Goal: Contribute content: Add original content to the website for others to see

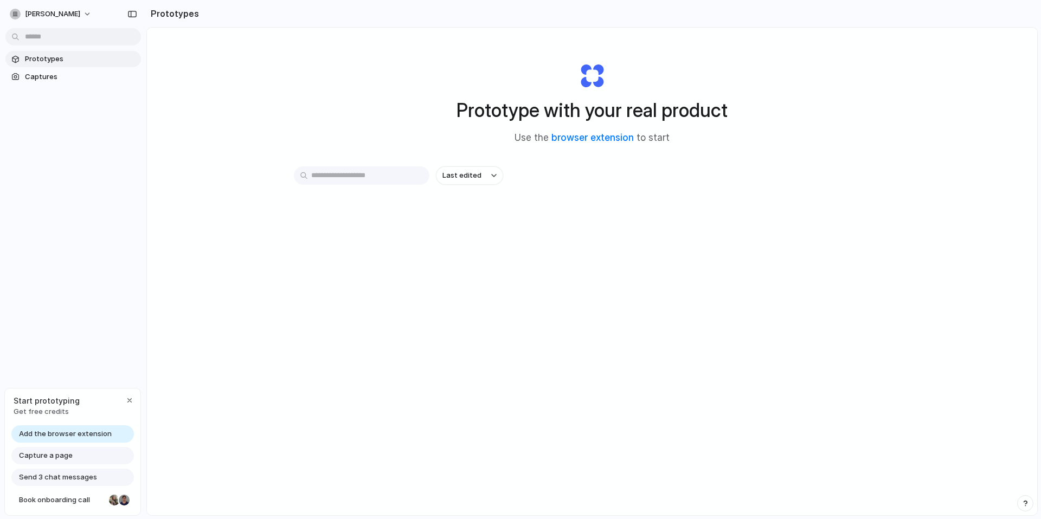
click at [392, 183] on input "text" at bounding box center [362, 175] width 136 height 18
click at [467, 172] on span "Last edited" at bounding box center [461, 175] width 39 height 11
click at [388, 231] on div "Last edited Last created Alphabetical" at bounding box center [520, 259] width 1041 height 519
click at [126, 398] on div "button" at bounding box center [129, 400] width 9 height 9
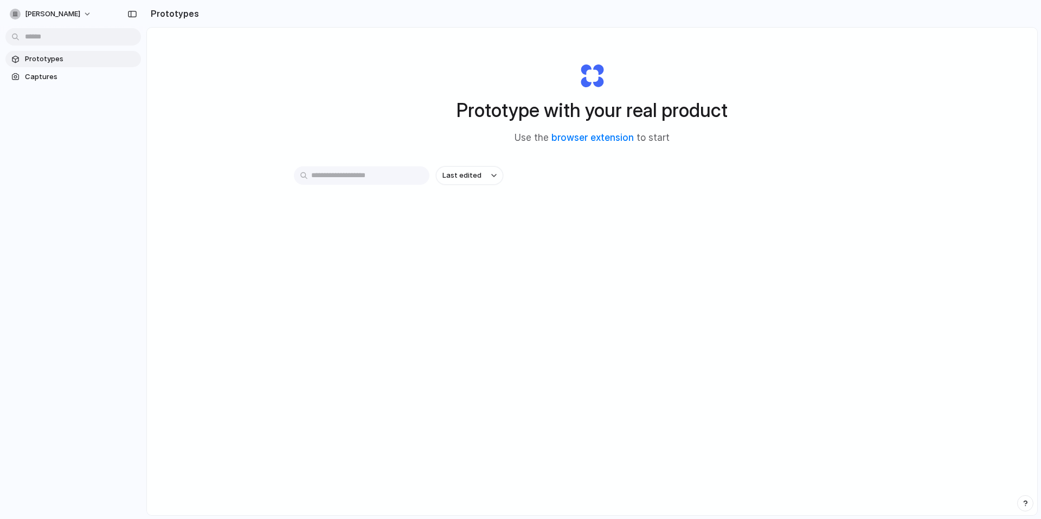
click at [100, 32] on body "digvijay-dhamale Prototypes Captures Prototypes Prototype with your real produc…" at bounding box center [520, 259] width 1041 height 519
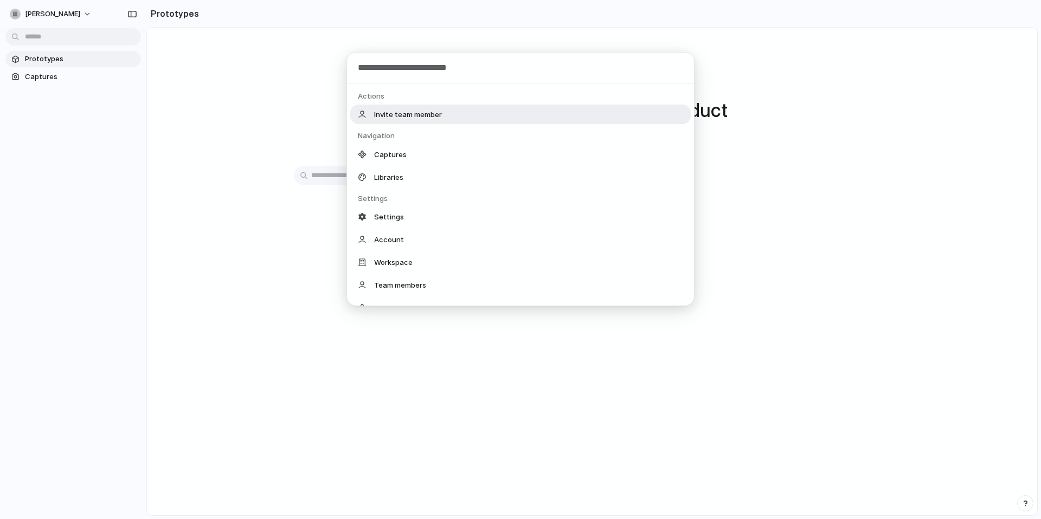
click at [290, 153] on div "Actions Invite team member Navigation Captures Libraries Settings Settings Acco…" at bounding box center [520, 259] width 1041 height 519
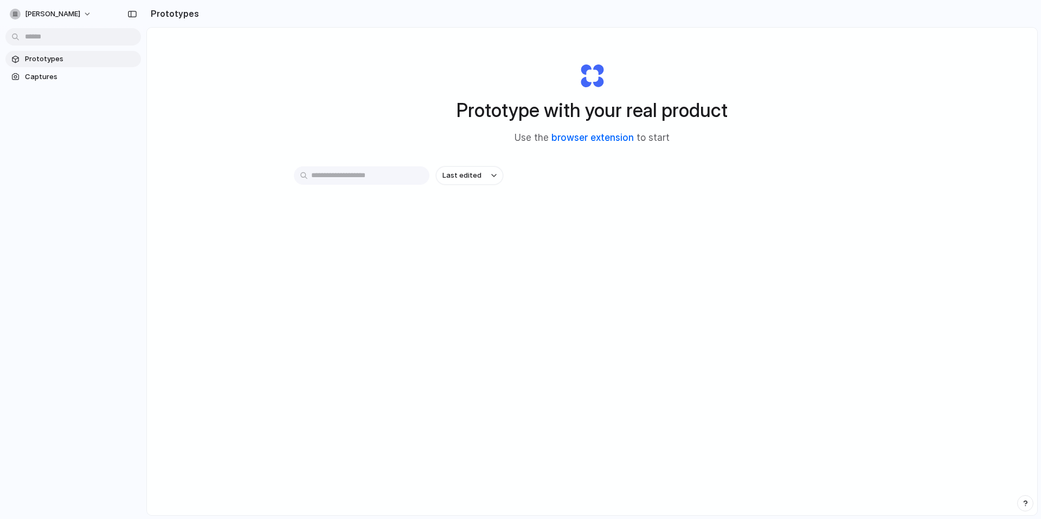
click at [574, 140] on link "browser extension" at bounding box center [592, 137] width 82 height 11
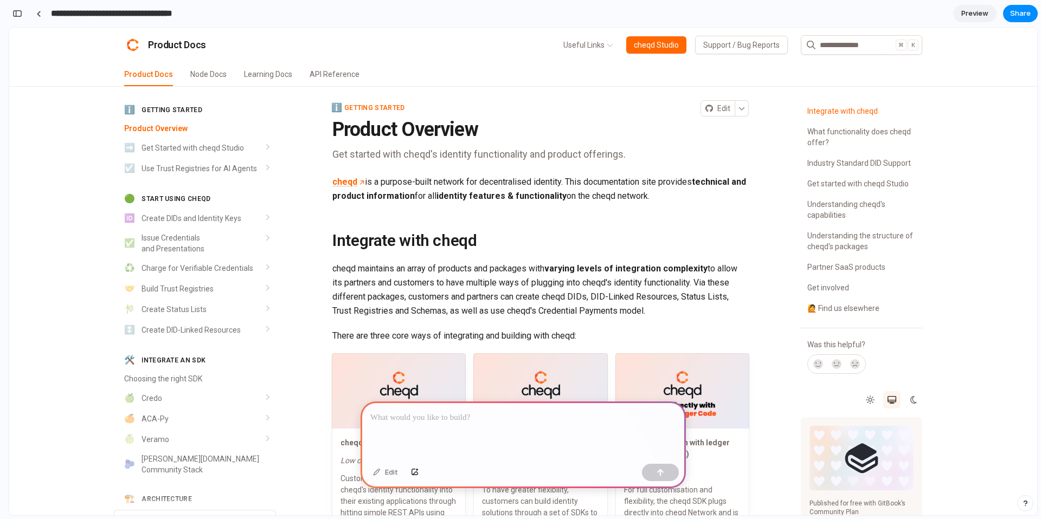
click at [188, 17] on input "**********" at bounding box center [133, 14] width 169 height 20
click at [201, 12] on input "**********" at bounding box center [133, 14] width 169 height 20
click at [210, 12] on input "**********" at bounding box center [133, 14] width 169 height 20
drag, startPoint x: 214, startPoint y: 13, endPoint x: 81, endPoint y: 14, distance: 133.3
click at [81, 14] on input "**********" at bounding box center [133, 14] width 169 height 20
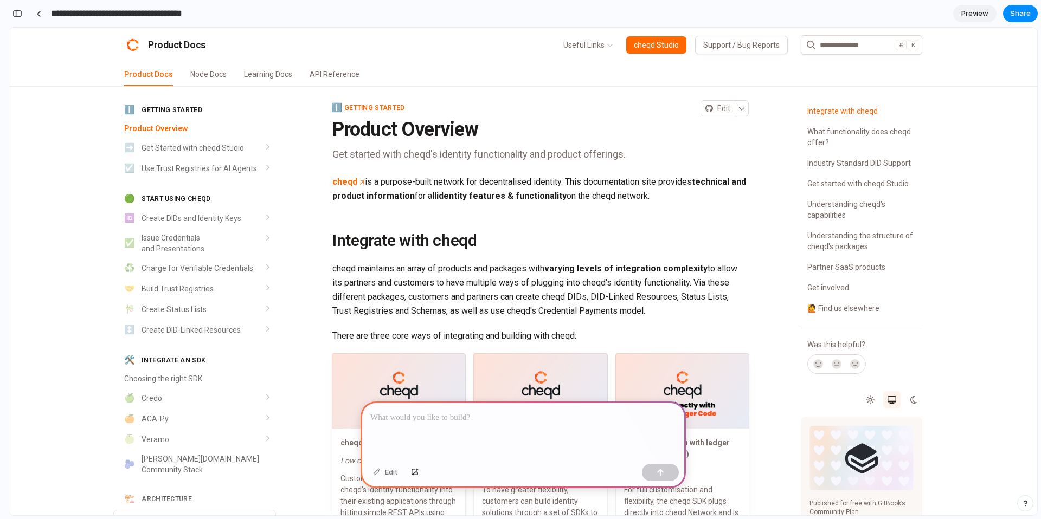
type input "**********"
click at [413, 413] on p at bounding box center [523, 417] width 306 height 13
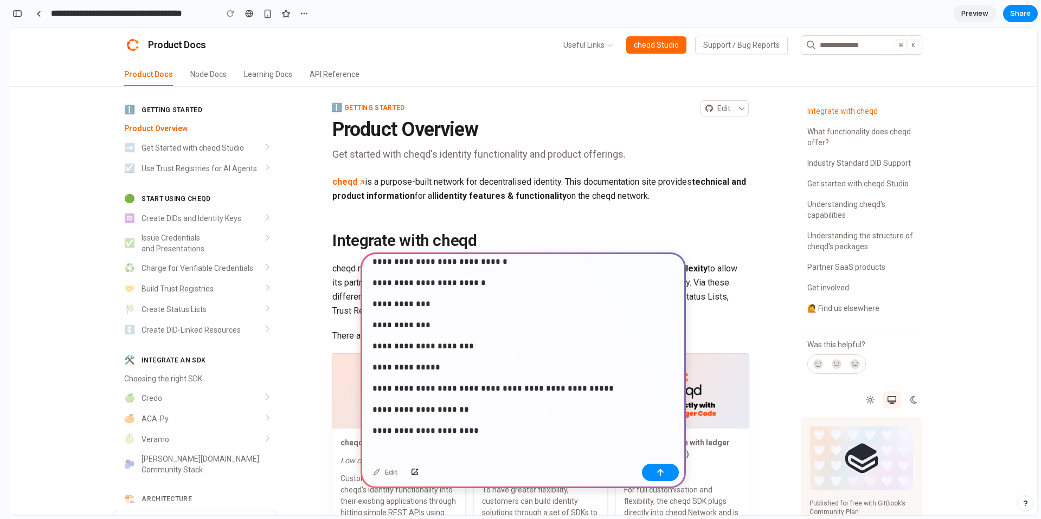
paste div
drag, startPoint x: 407, startPoint y: 452, endPoint x: 378, endPoint y: 452, distance: 28.7
click at [378, 452] on strong "**********" at bounding box center [445, 452] width 150 height 8
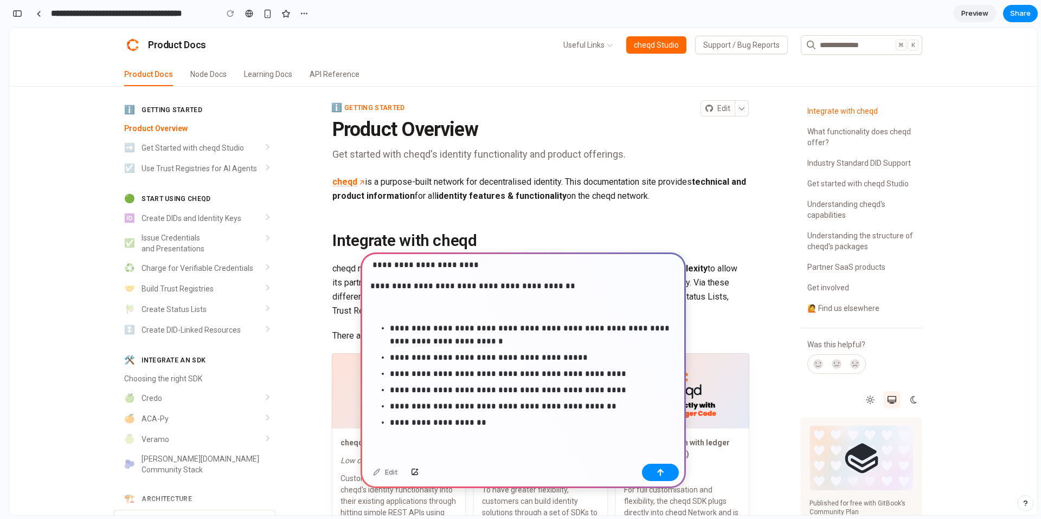
click at [547, 437] on div "**********" at bounding box center [522, 58] width 325 height 803
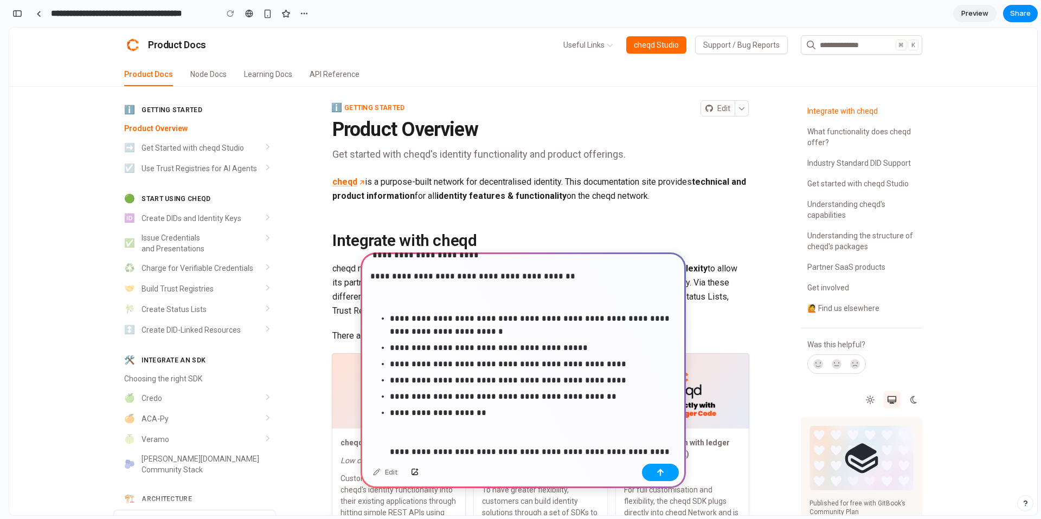
click at [648, 465] on button "button" at bounding box center [660, 472] width 37 height 17
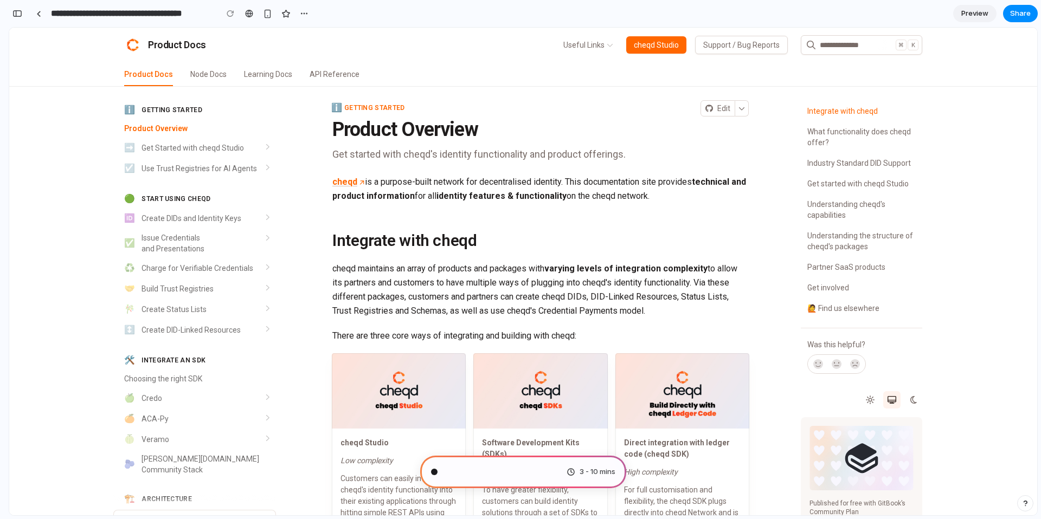
scroll to position [395, 0]
click at [530, 468] on span "Pondering market opportunities ." at bounding box center [499, 472] width 111 height 11
click at [568, 471] on div "3 - 10 mins" at bounding box center [590, 472] width 49 height 11
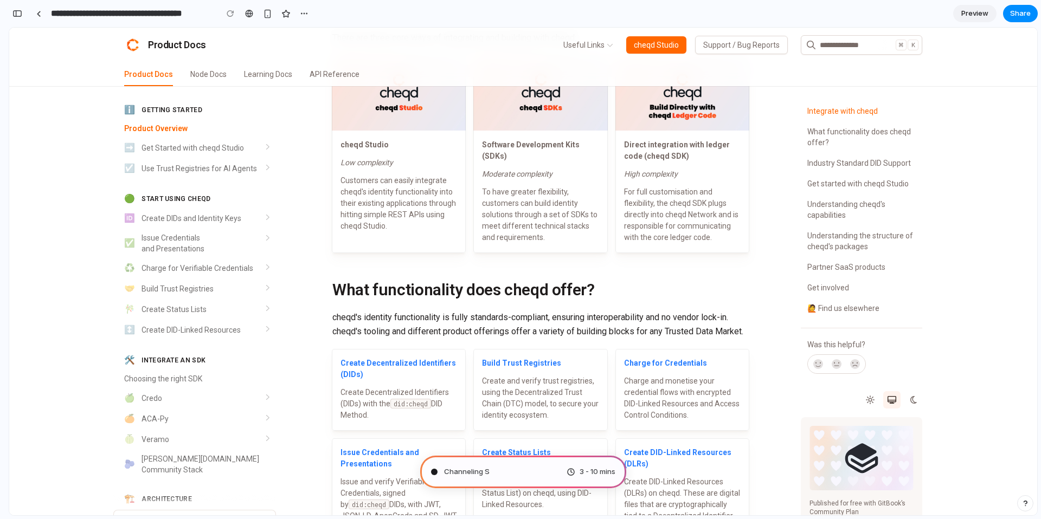
scroll to position [0, 0]
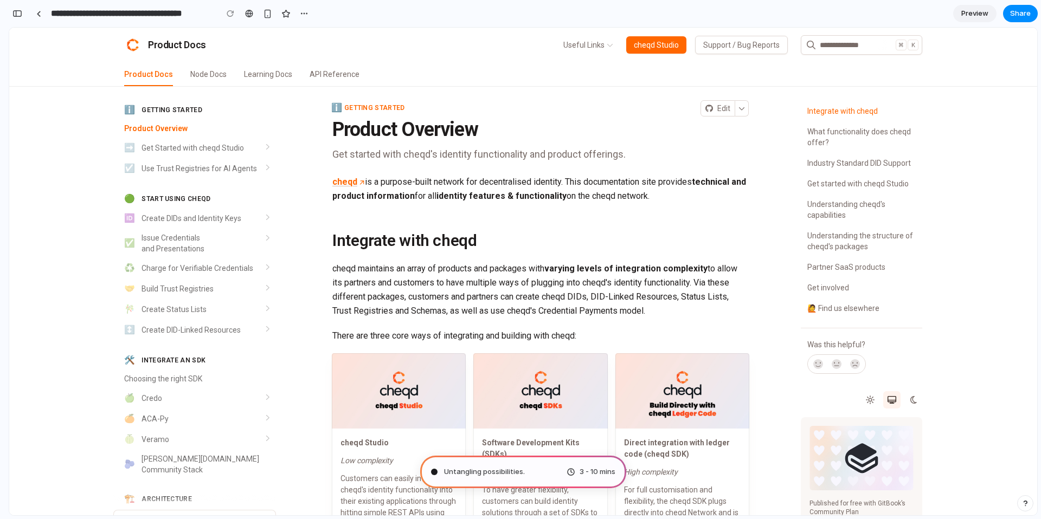
click at [461, 473] on span "Untangling possibilities ." at bounding box center [484, 472] width 81 height 11
click at [571, 470] on div "3 - 10 mins" at bounding box center [590, 472] width 49 height 11
click at [541, 475] on div "Untangling possibilities ... 3 - 10 mins" at bounding box center [523, 472] width 206 height 33
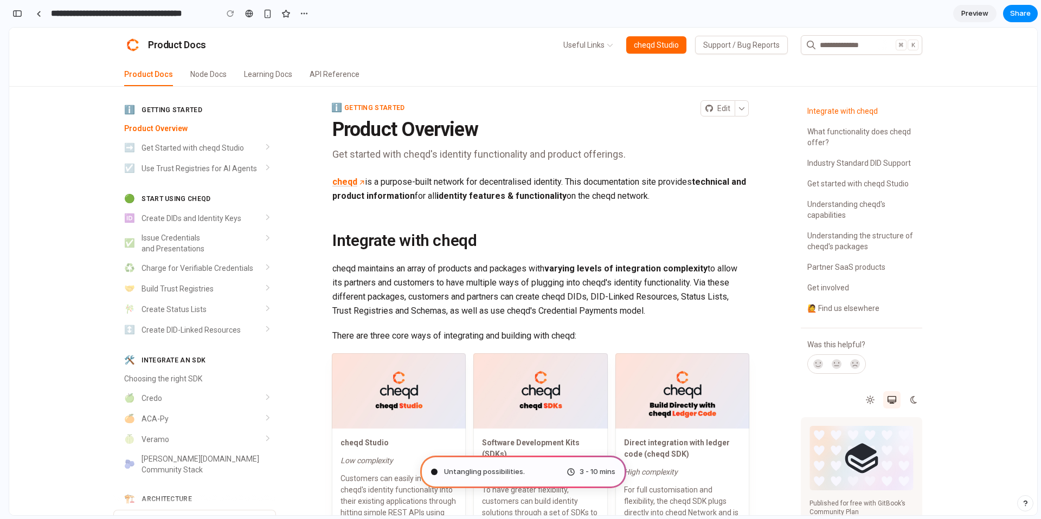
click at [541, 475] on div "Untangling possibilities . 3 - 10 mins" at bounding box center [523, 472] width 206 height 33
click at [541, 475] on div "Untangling possibilities .. 3 - 10 mins" at bounding box center [523, 472] width 206 height 33
type input "**********"
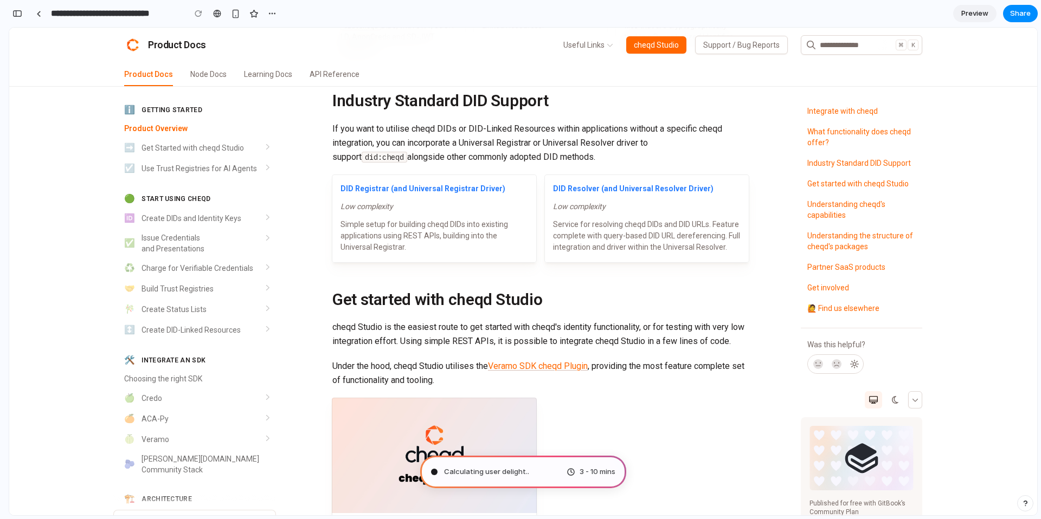
scroll to position [447, 0]
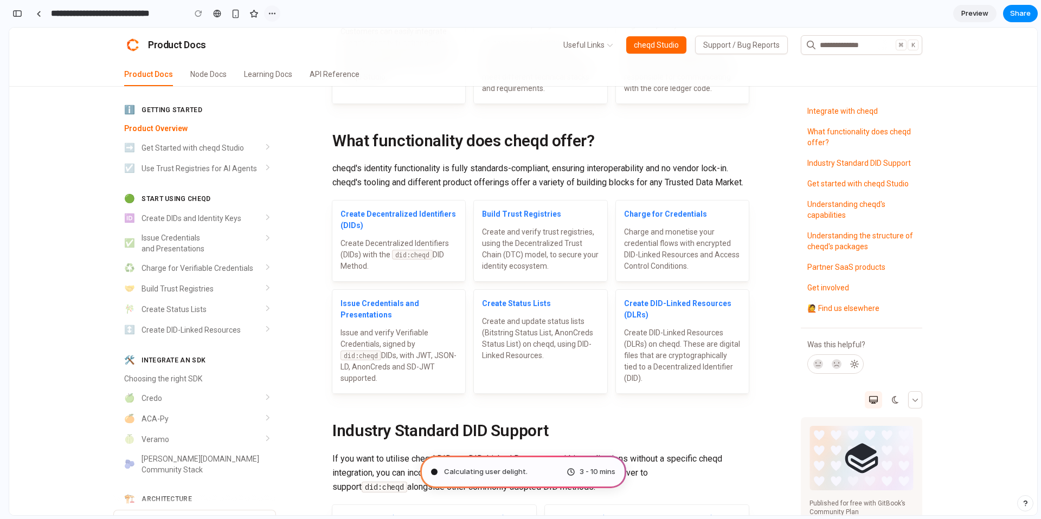
click at [273, 14] on div "button" at bounding box center [272, 13] width 9 height 9
click at [236, 21] on div "Duplicate Delete" at bounding box center [520, 259] width 1041 height 519
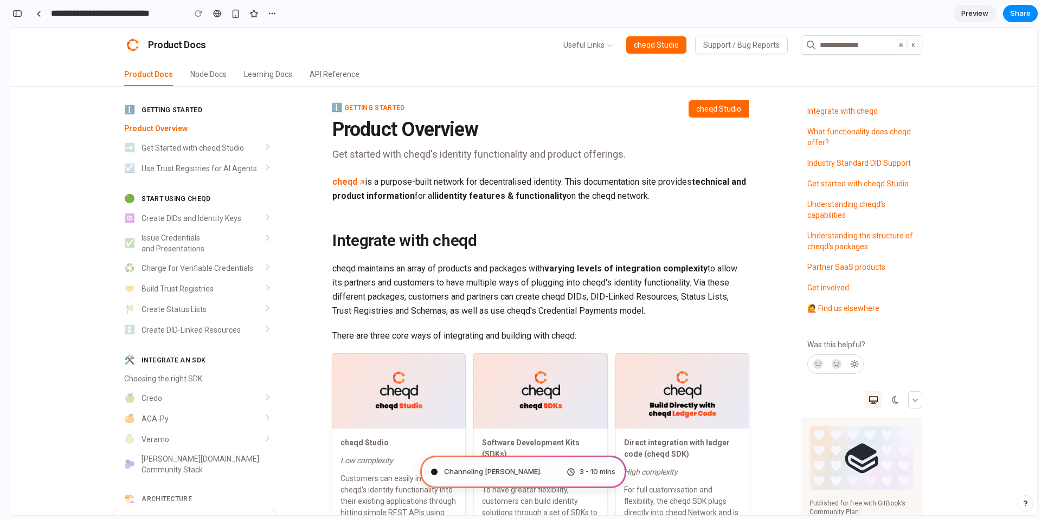
scroll to position [594, 0]
click at [574, 475] on div "3 - 10 mins" at bounding box center [590, 472] width 49 height 11
click at [580, 475] on span "3 - 10 mins" at bounding box center [597, 472] width 36 height 11
click at [461, 467] on span "Evalua" at bounding box center [455, 472] width 22 height 11
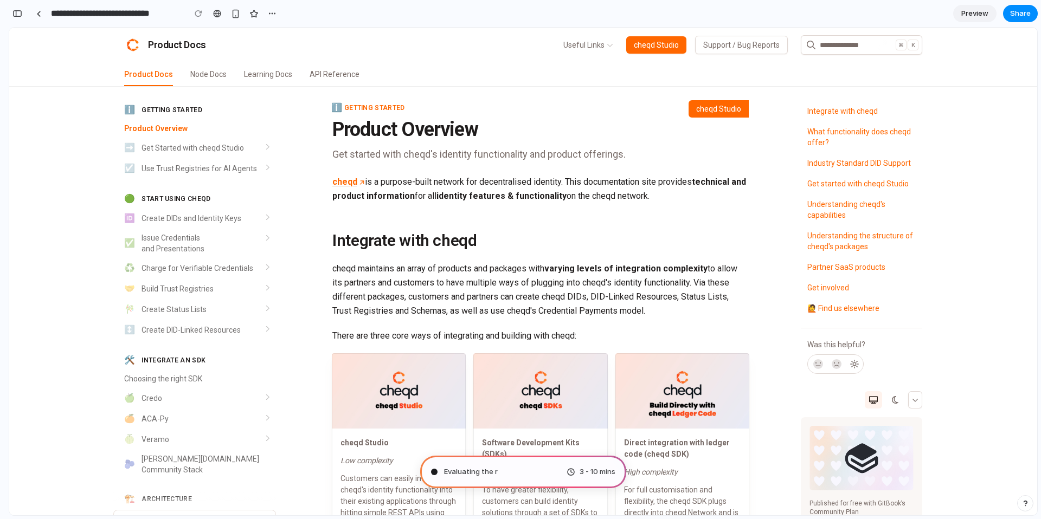
click at [462, 475] on span "Evaluating the r" at bounding box center [471, 472] width 54 height 11
click at [462, 475] on span "Evaluating the reques" at bounding box center [481, 472] width 75 height 11
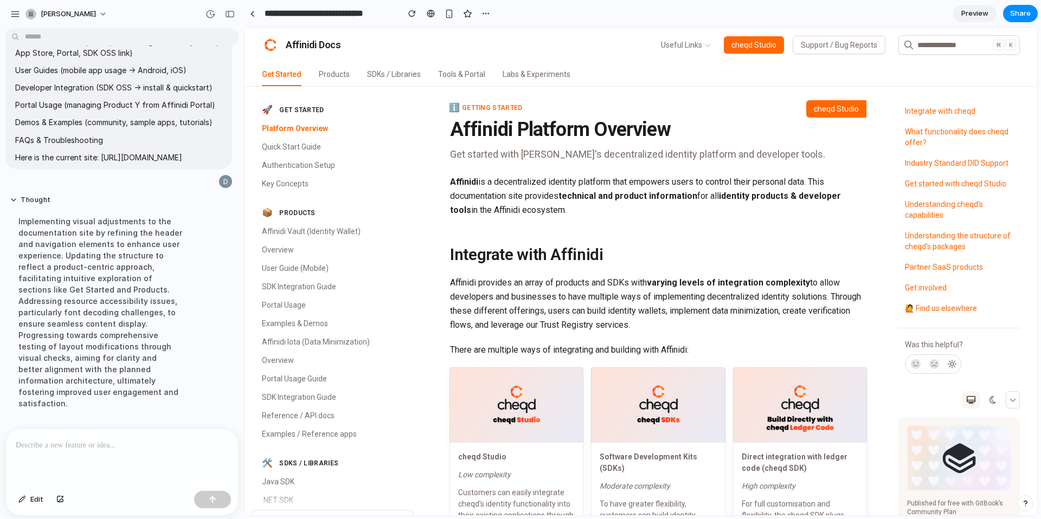
scroll to position [753, 0]
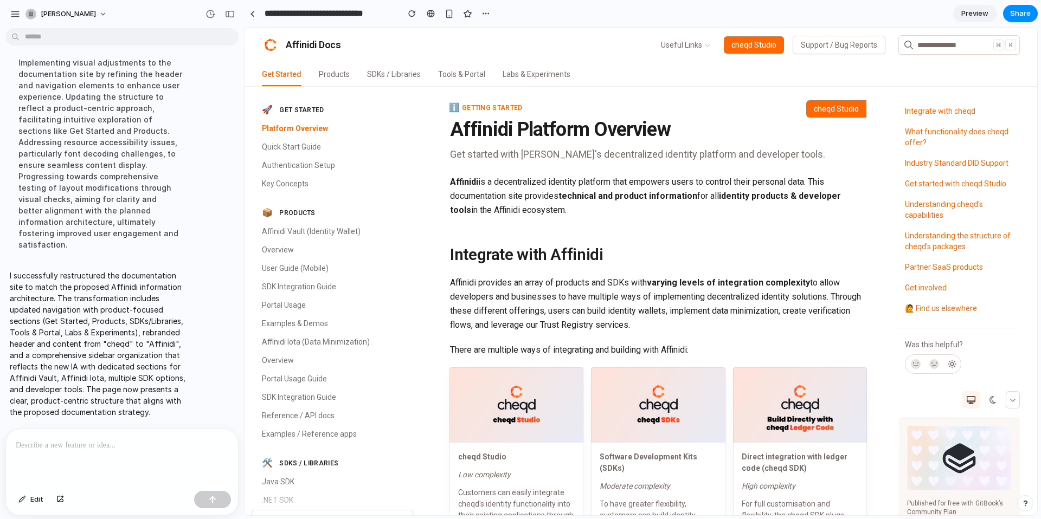
click at [312, 48] on div "Affinidi Docs" at bounding box center [313, 45] width 55 height 12
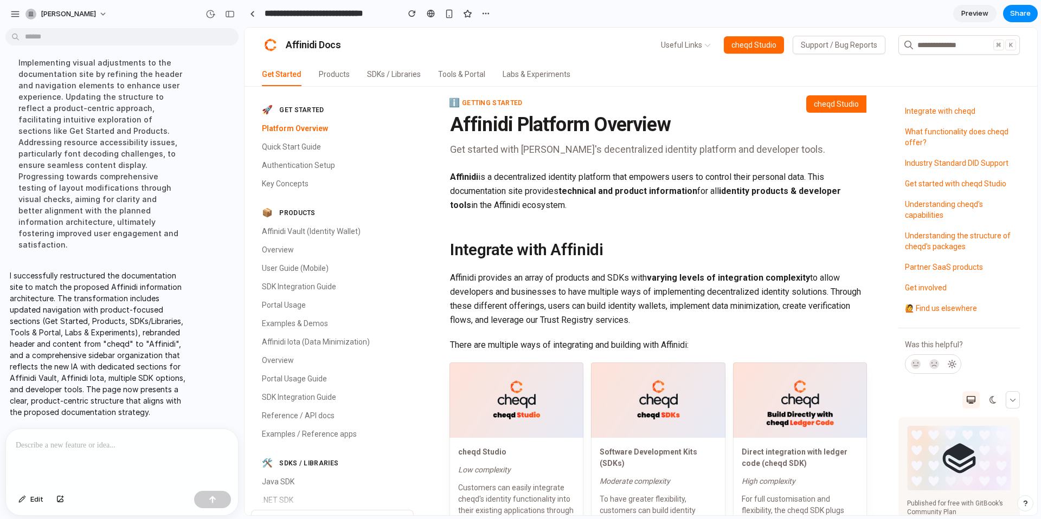
scroll to position [0, 0]
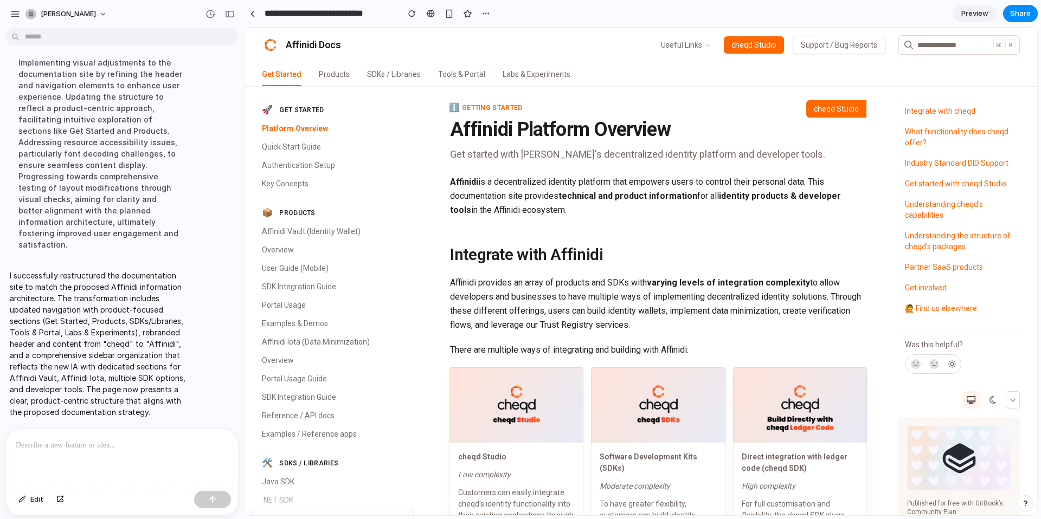
click at [845, 110] on link "cheqd Studio" at bounding box center [836, 108] width 60 height 17
click at [730, 106] on ol "ℹ️ Getting Started" at bounding box center [623, 108] width 347 height 9
click at [271, 44] on img at bounding box center [270, 44] width 17 height 17
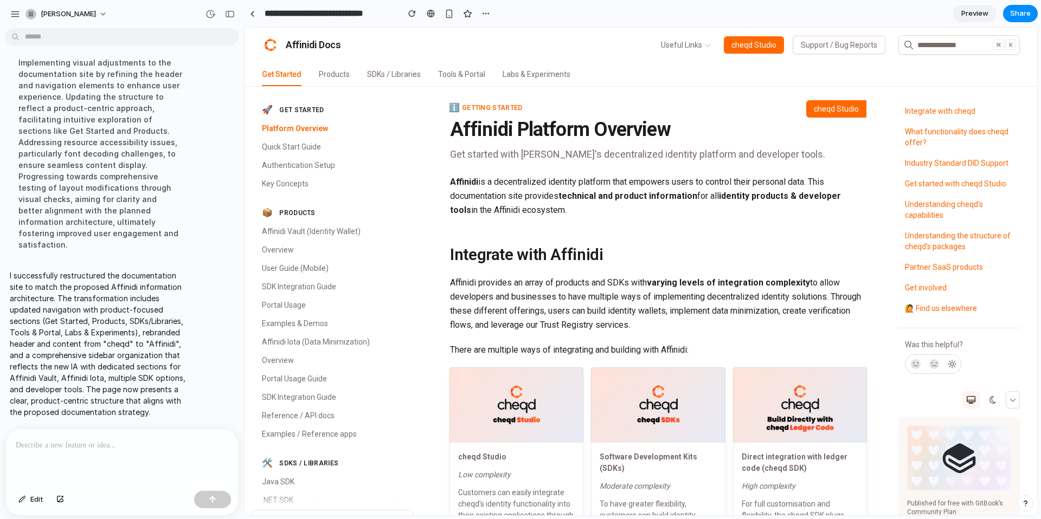
click at [271, 46] on img at bounding box center [270, 44] width 17 height 17
click at [285, 233] on link "Affinidi Vault (Identity Wallet)" at bounding box center [334, 231] width 158 height 17
click at [291, 233] on link "Affinidi Vault (Identity Wallet)" at bounding box center [334, 231] width 158 height 17
click at [292, 233] on link "Affinidi Vault (Identity Wallet)" at bounding box center [334, 231] width 158 height 17
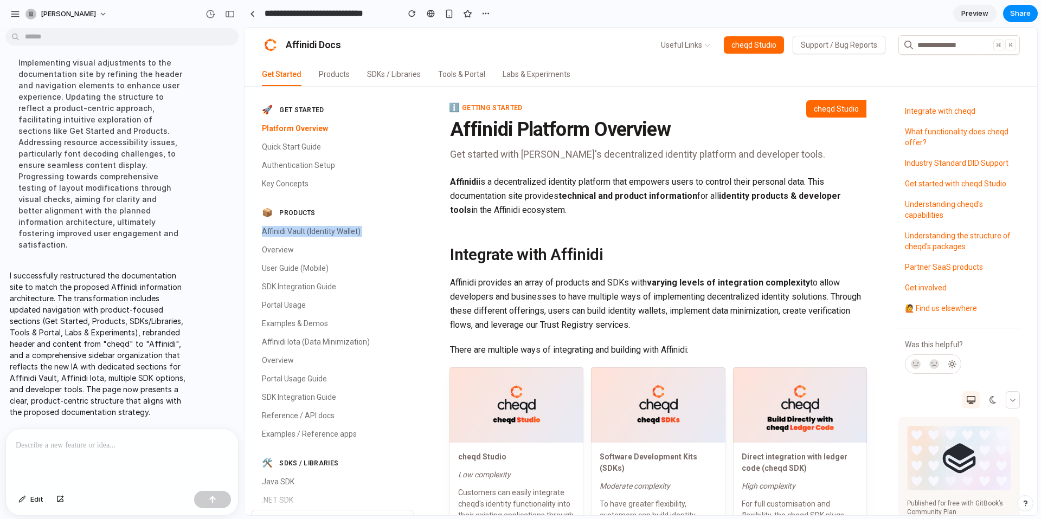
click at [292, 233] on link "Affinidi Vault (Identity Wallet)" at bounding box center [334, 231] width 158 height 17
click at [284, 247] on link "Overview" at bounding box center [334, 249] width 158 height 17
click at [283, 262] on link "User Guide (Mobile)" at bounding box center [334, 268] width 158 height 17
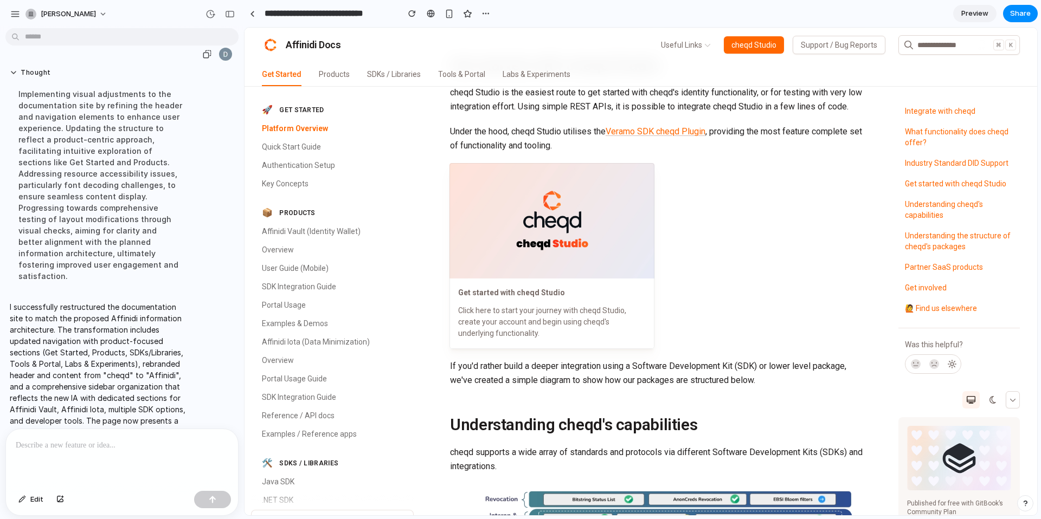
scroll to position [753, 0]
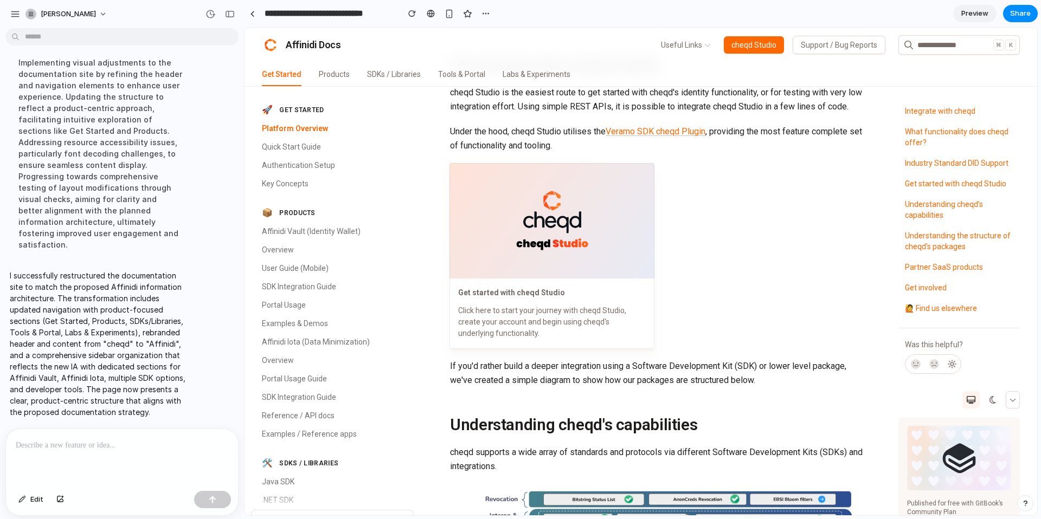
click at [29, 452] on div at bounding box center [122, 457] width 232 height 57
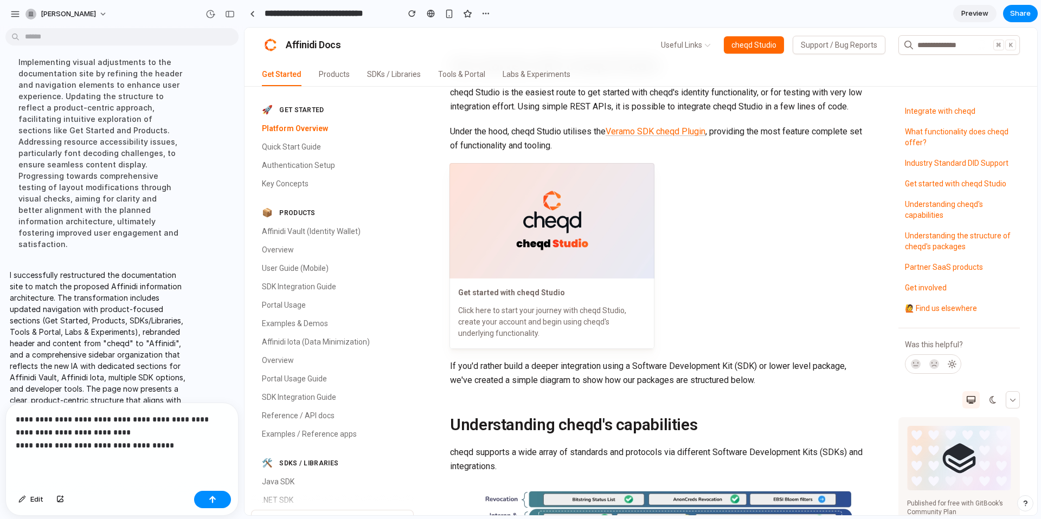
click at [132, 425] on p "**********" at bounding box center [122, 432] width 212 height 39
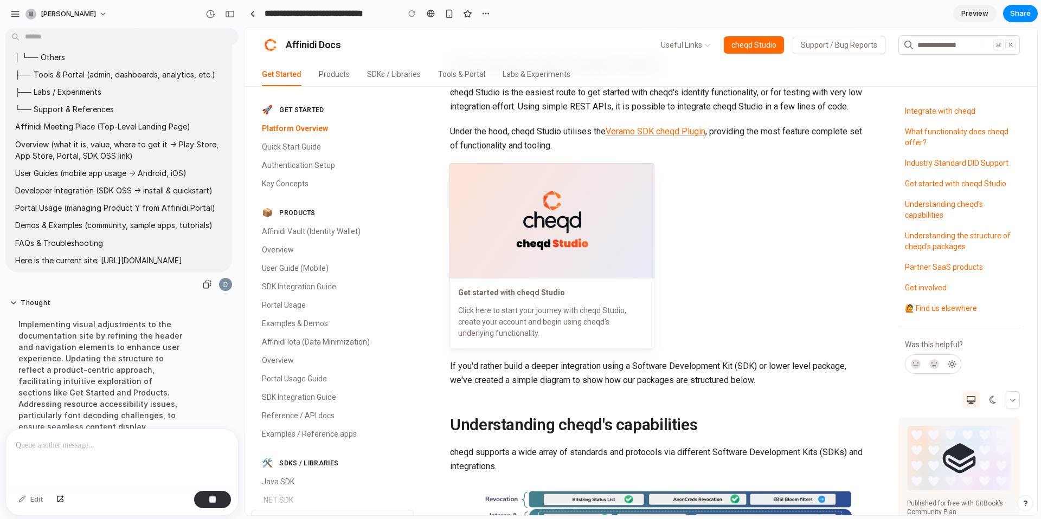
scroll to position [399, 0]
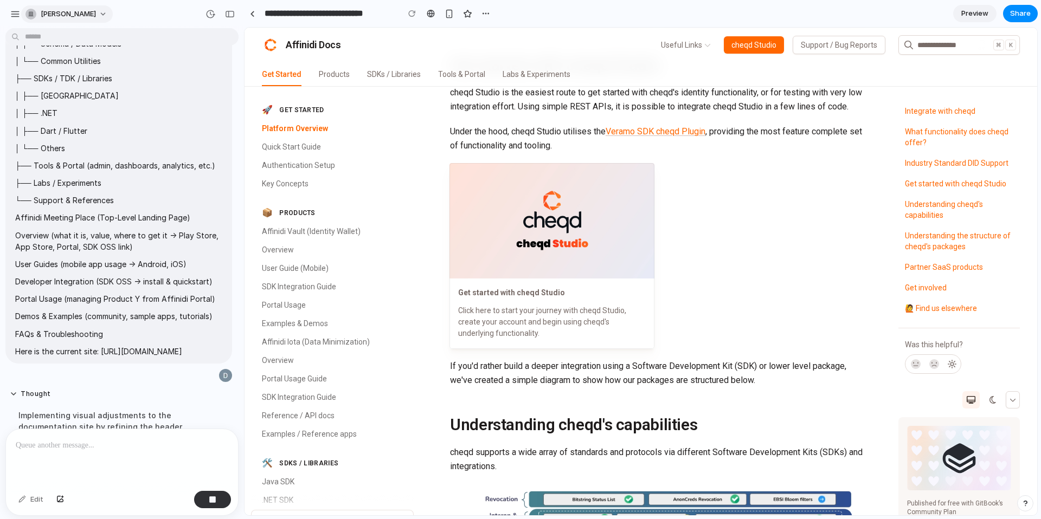
click at [83, 14] on span "digvijay-dhamale" at bounding box center [68, 14] width 55 height 11
click at [362, 41] on div "Settings Invite members Change theme Sign out" at bounding box center [520, 259] width 1041 height 519
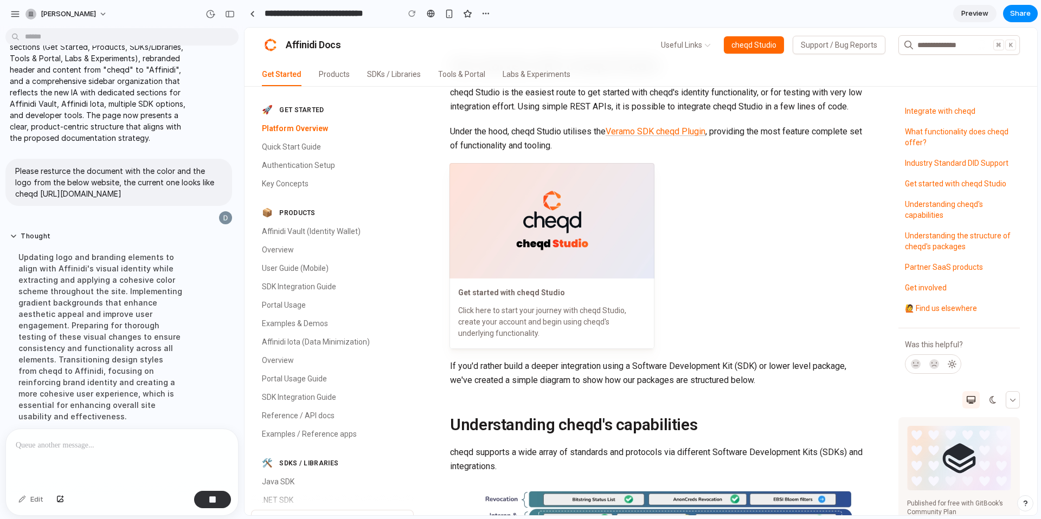
scroll to position [852, 0]
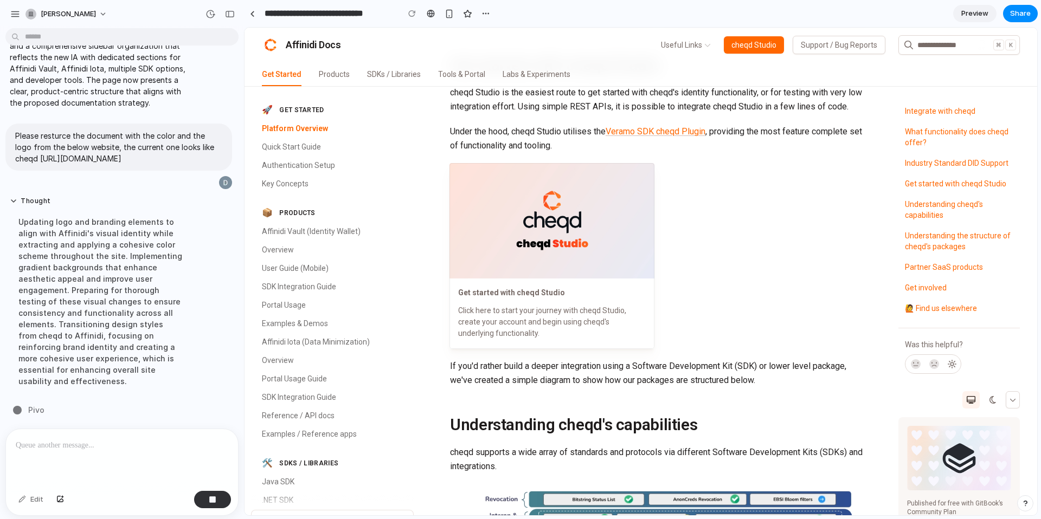
click at [706, 46] on icon at bounding box center [707, 45] width 7 height 7
click at [705, 43] on span "Useful Links" at bounding box center [686, 45] width 50 height 11
click at [638, 57] on div "Affinidi Docs ⌘ K Useful Links cheqd Studio Support / Bug Reports" at bounding box center [640, 45] width 792 height 35
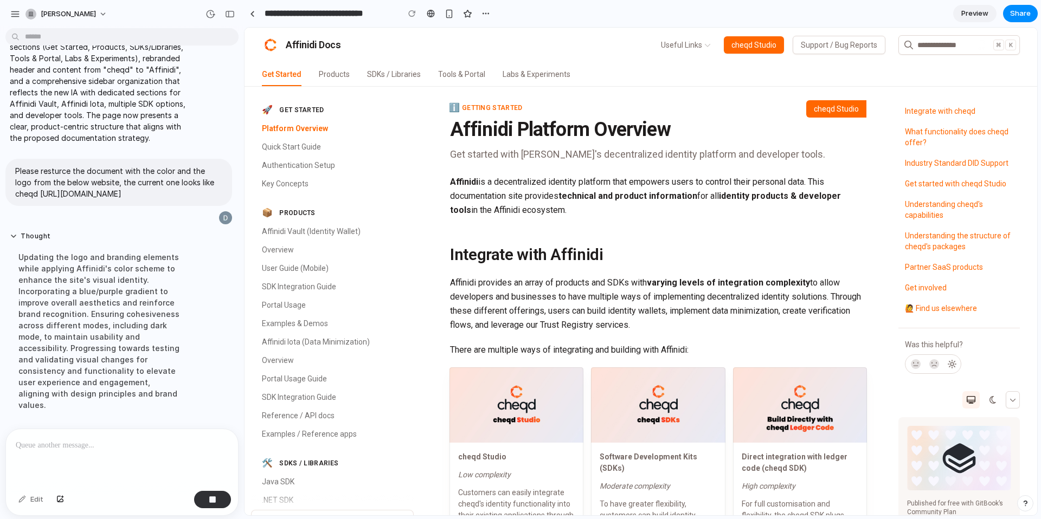
scroll to position [840, 0]
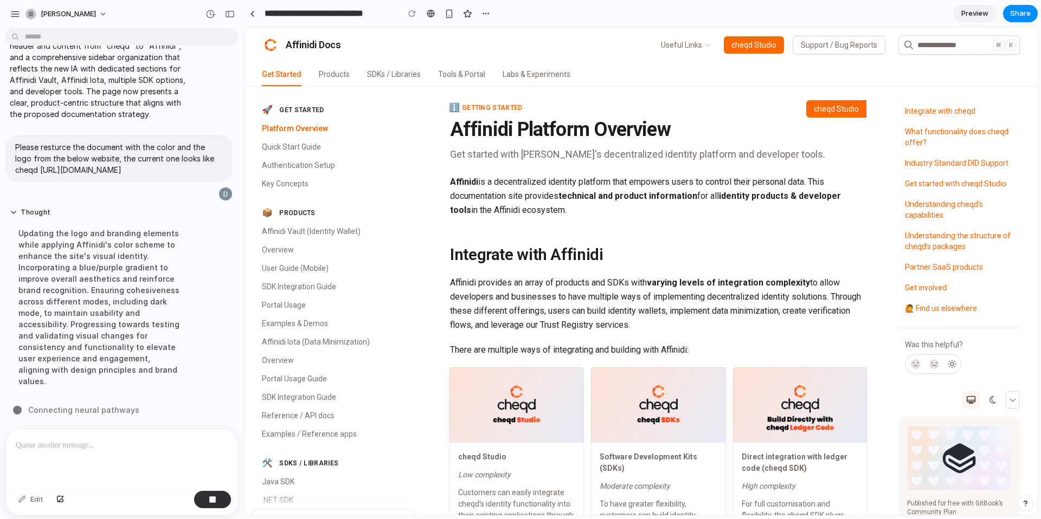
click at [328, 76] on link "Products" at bounding box center [334, 74] width 44 height 15
click at [334, 77] on link "Products" at bounding box center [334, 74] width 44 height 15
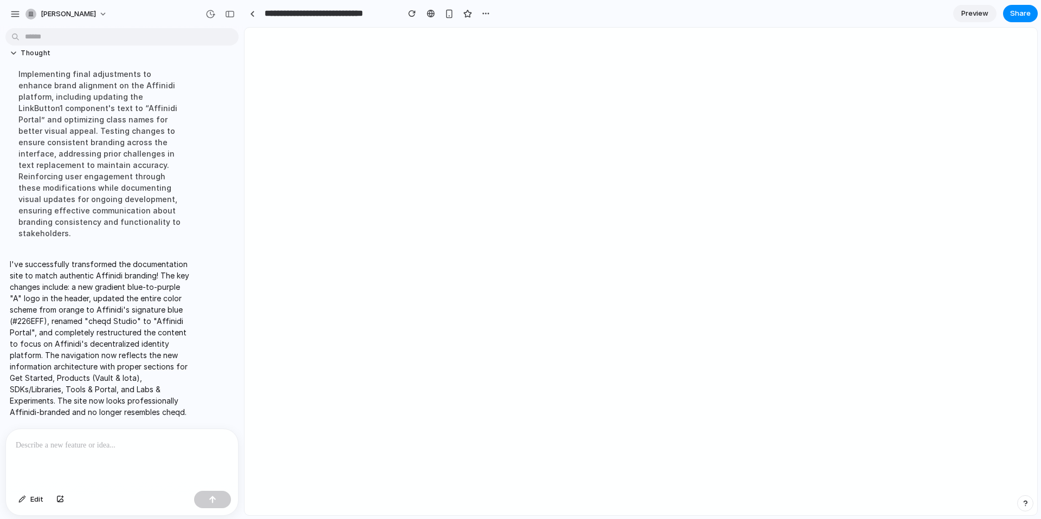
scroll to position [0, 0]
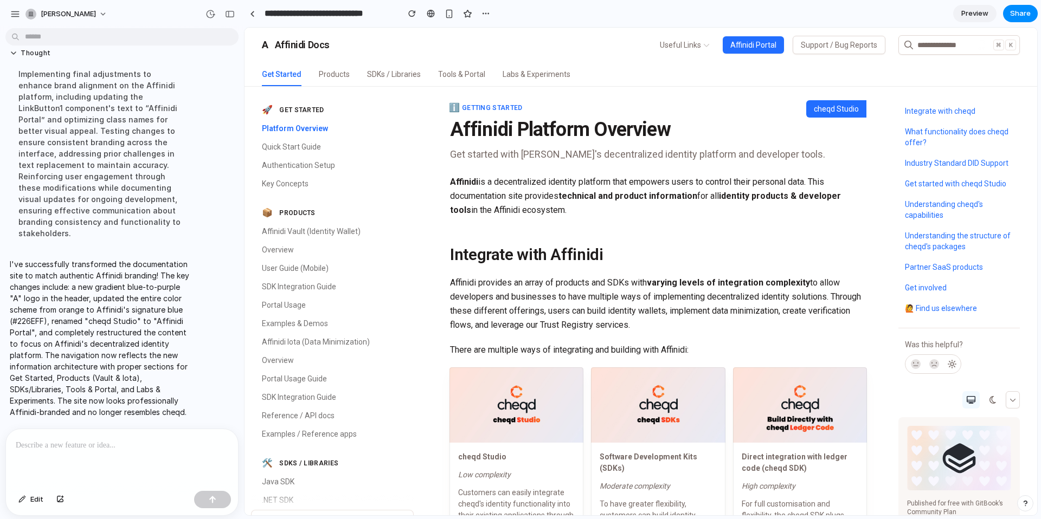
click at [835, 108] on link "cheqd Studio" at bounding box center [836, 108] width 60 height 17
drag, startPoint x: 816, startPoint y: 106, endPoint x: 866, endPoint y: 107, distance: 49.9
click at [844, 136] on h1 "Affinidi Platform Overview" at bounding box center [658, 130] width 416 height 22
click at [267, 42] on div "A" at bounding box center [265, 44] width 7 height 15
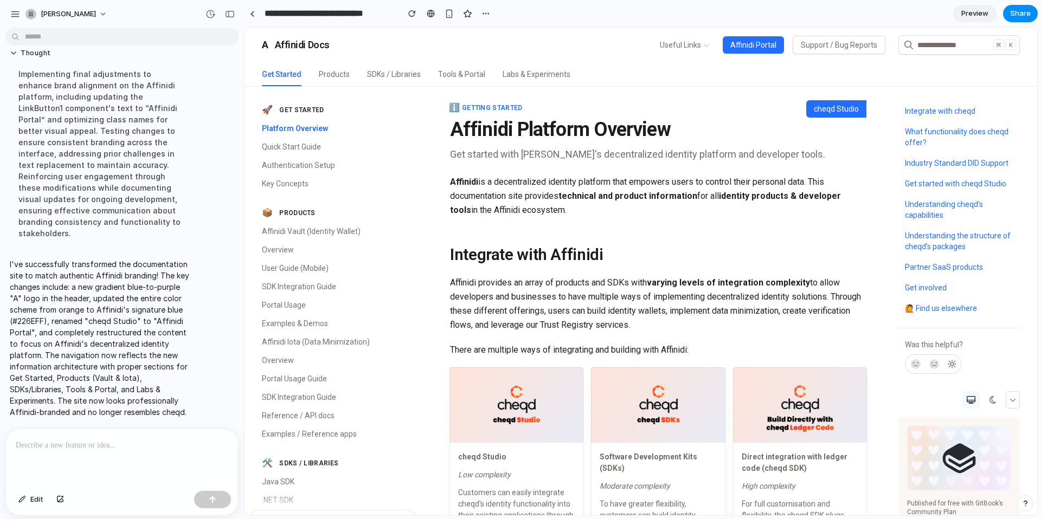
click at [343, 76] on link "Products" at bounding box center [334, 74] width 44 height 15
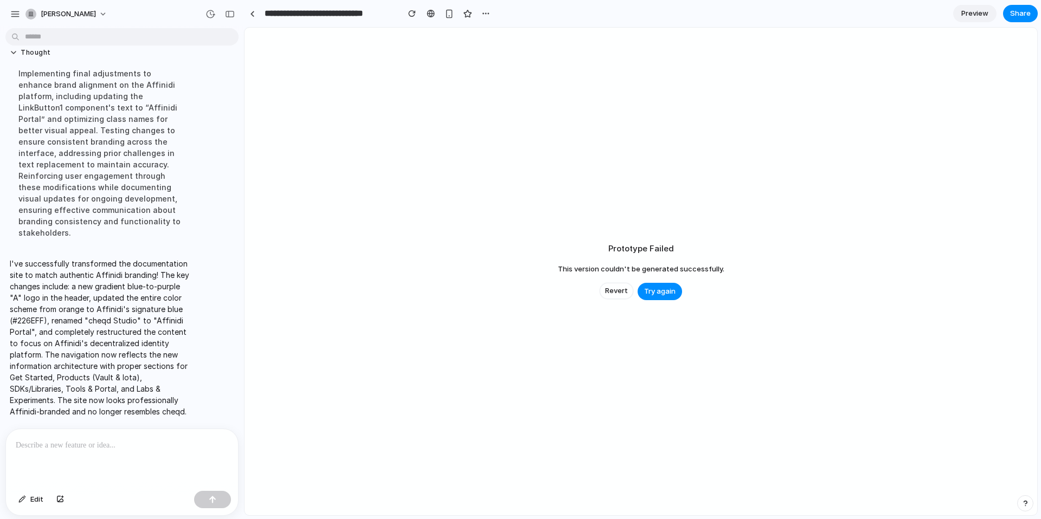
scroll to position [1126, 0]
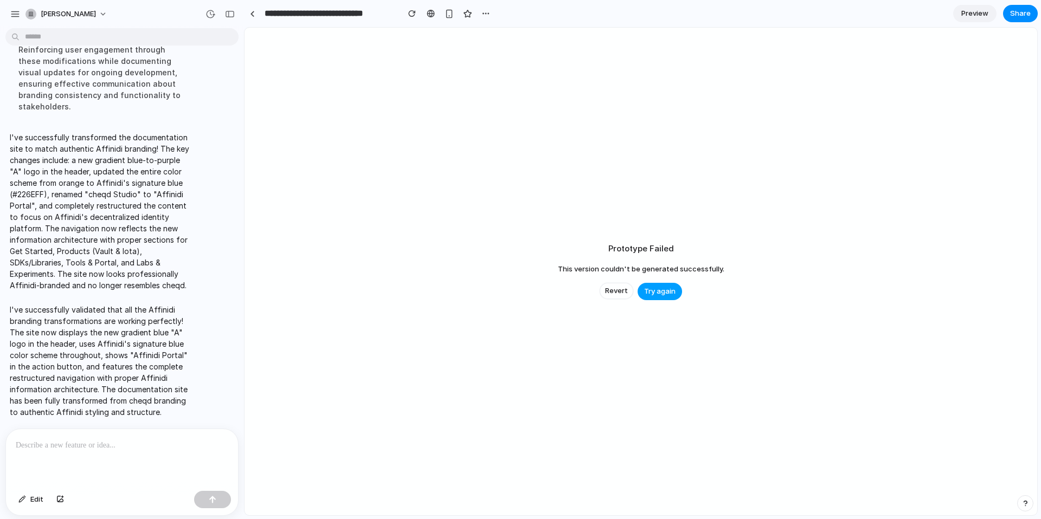
click at [655, 291] on span "Try again" at bounding box center [659, 291] width 31 height 11
click at [607, 290] on span "Revert" at bounding box center [616, 291] width 23 height 11
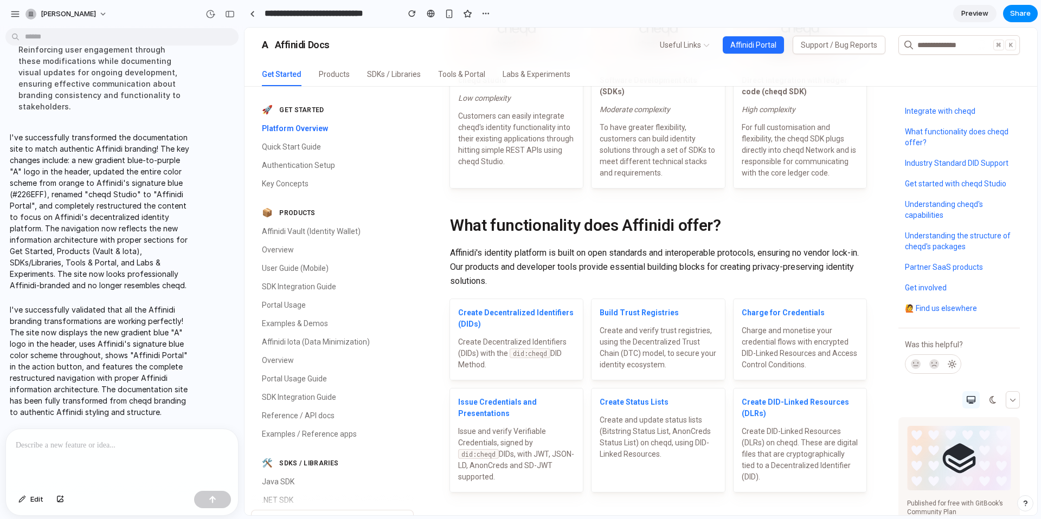
scroll to position [0, 0]
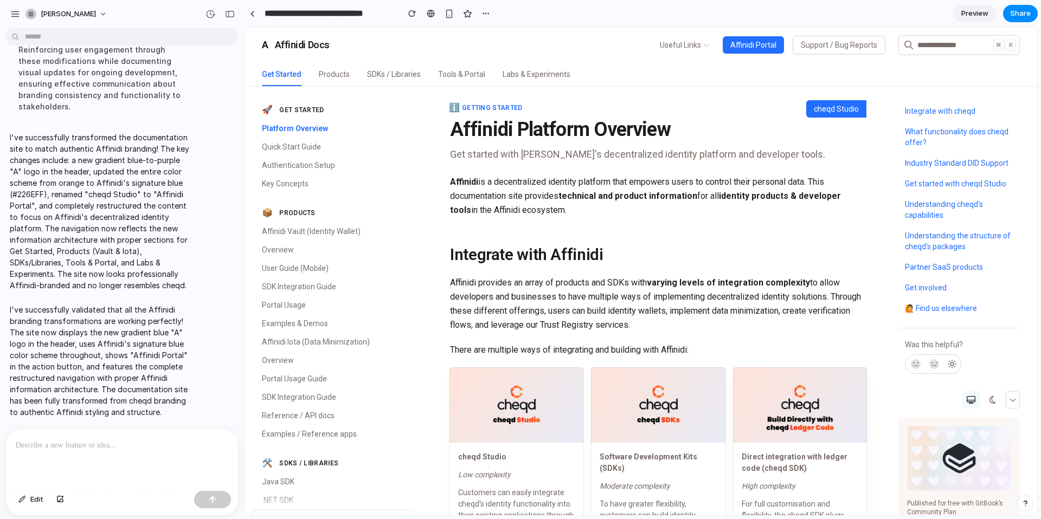
click at [98, 447] on p at bounding box center [122, 445] width 212 height 13
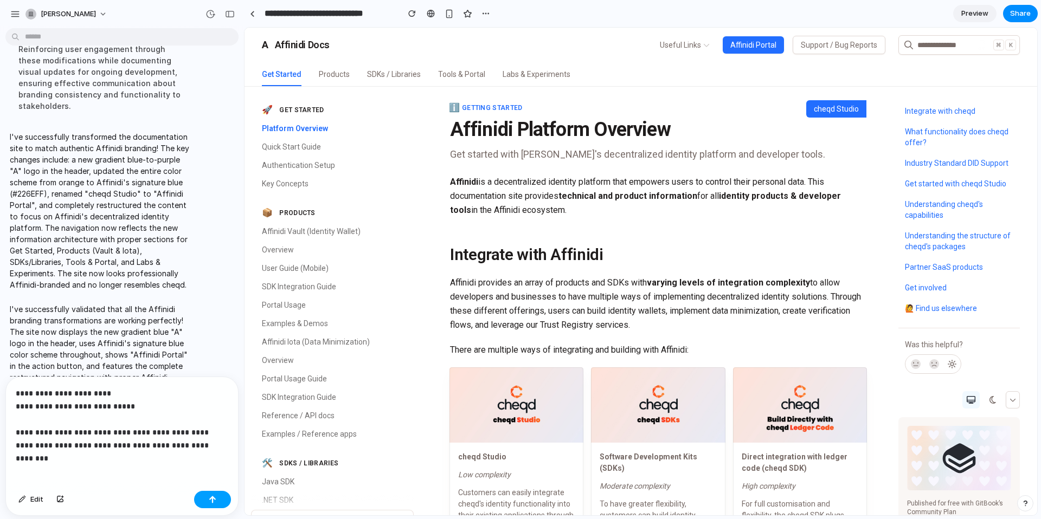
click at [223, 499] on button "button" at bounding box center [212, 499] width 37 height 17
